Goal: Obtain resource: Download file/media

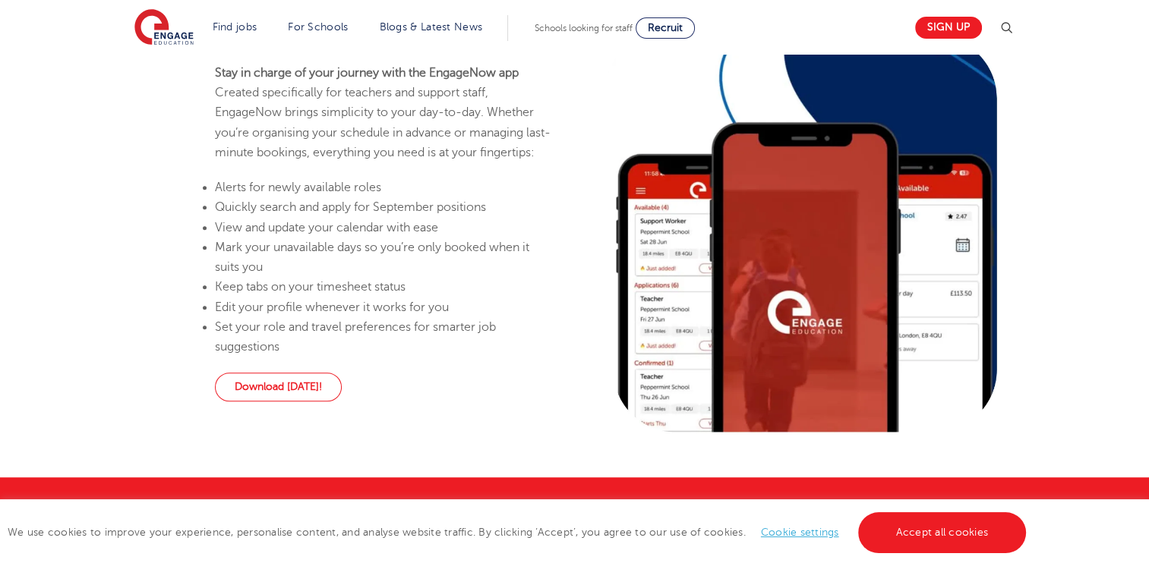
scroll to position [965, 0]
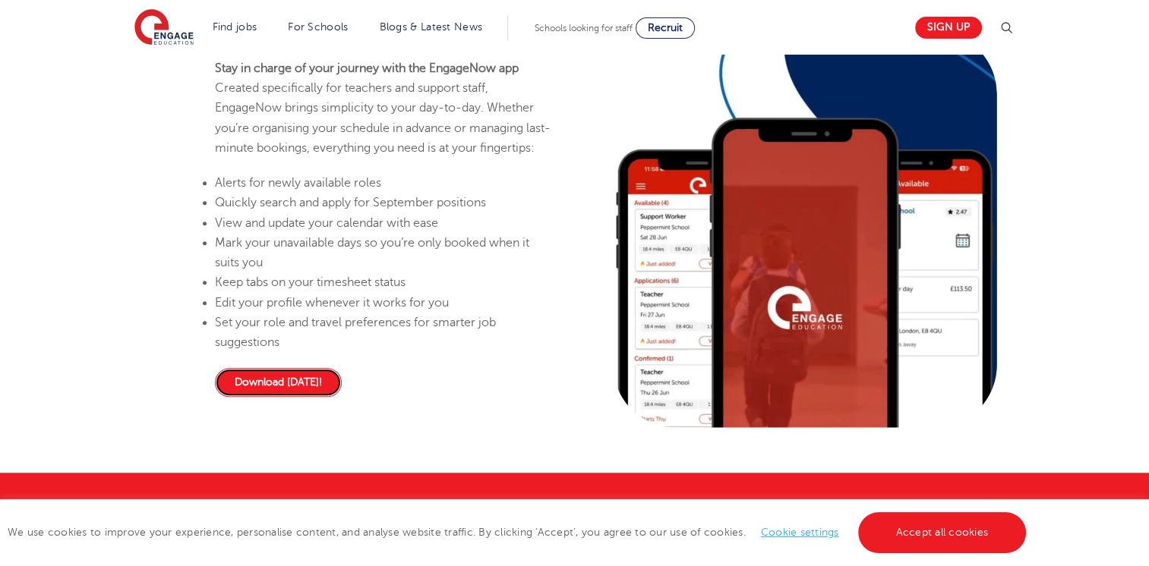
click at [282, 397] on link "Download [DATE]!" at bounding box center [278, 382] width 127 height 29
